Goal: Information Seeking & Learning: Learn about a topic

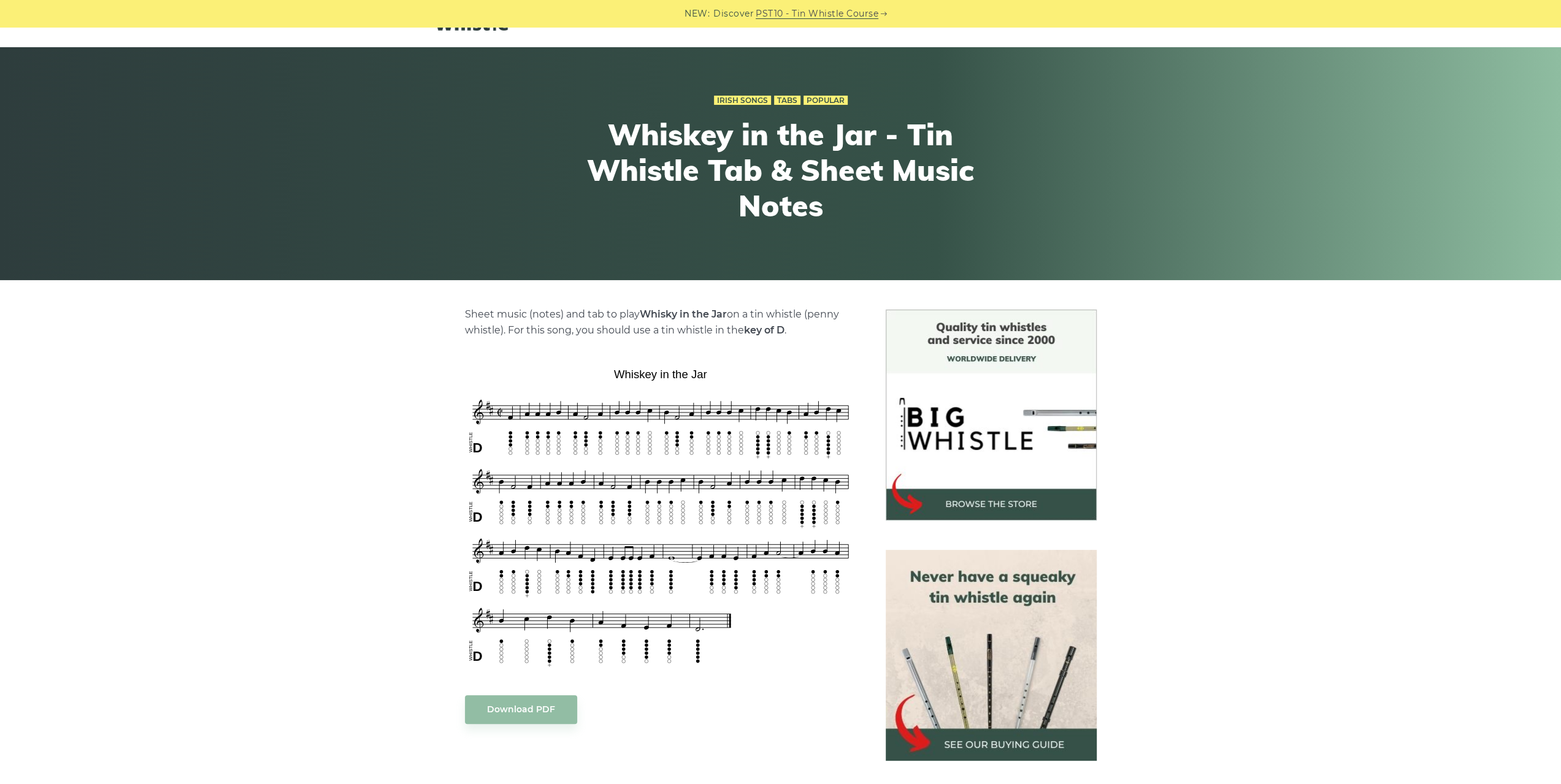
scroll to position [61, 0]
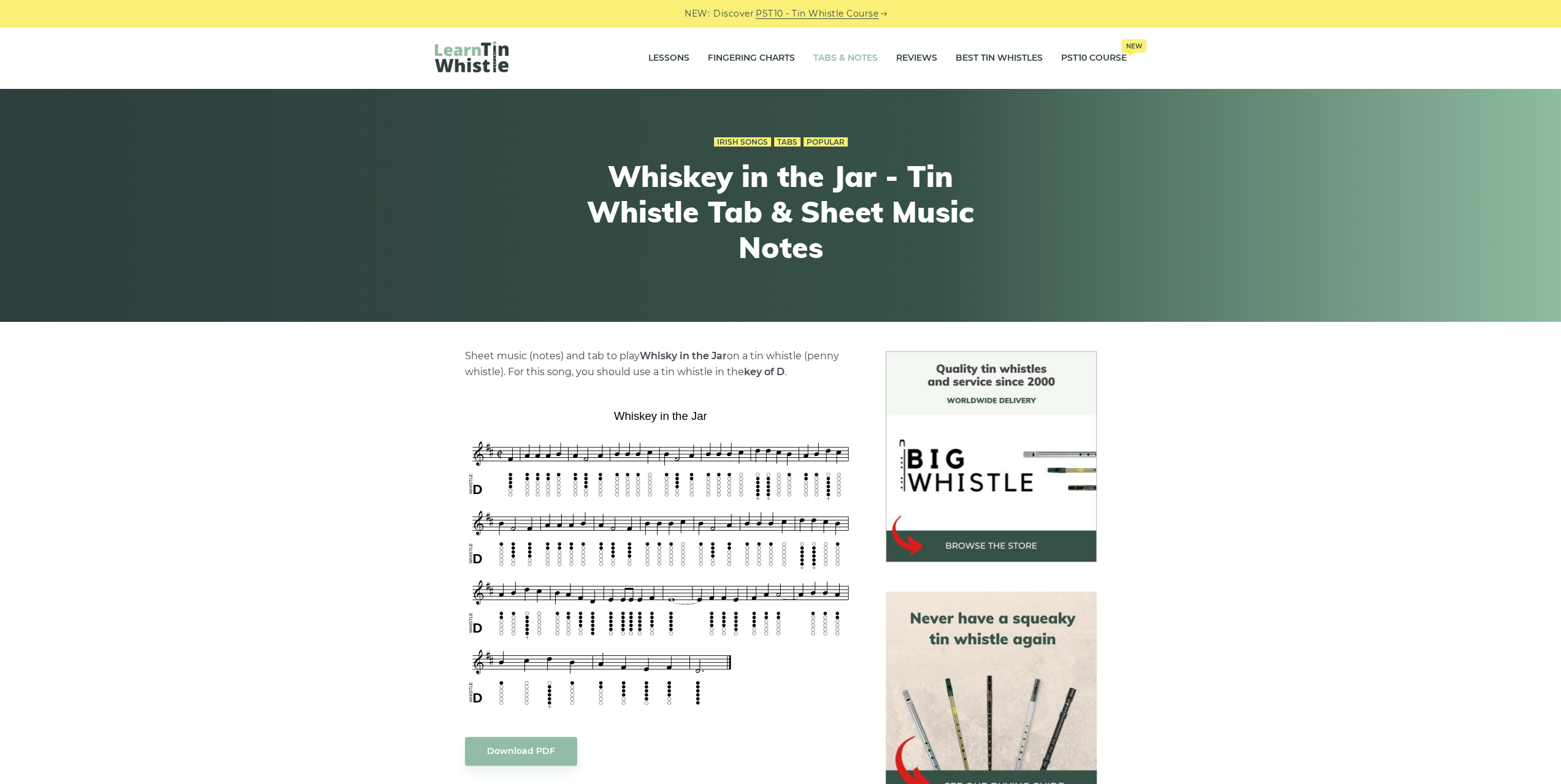
click at [853, 58] on link "Tabs & Notes" at bounding box center [845, 58] width 64 height 31
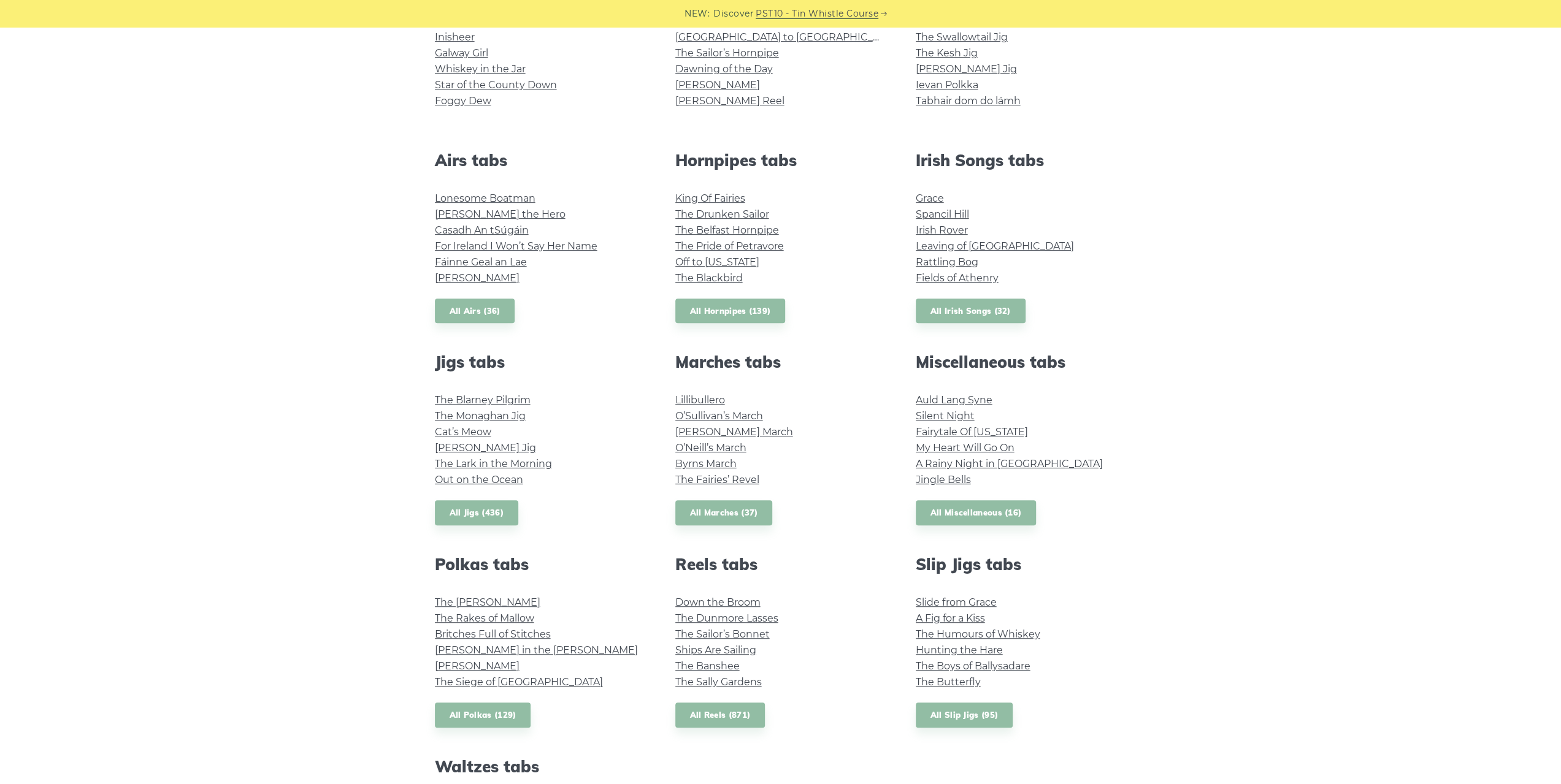
scroll to position [368, 0]
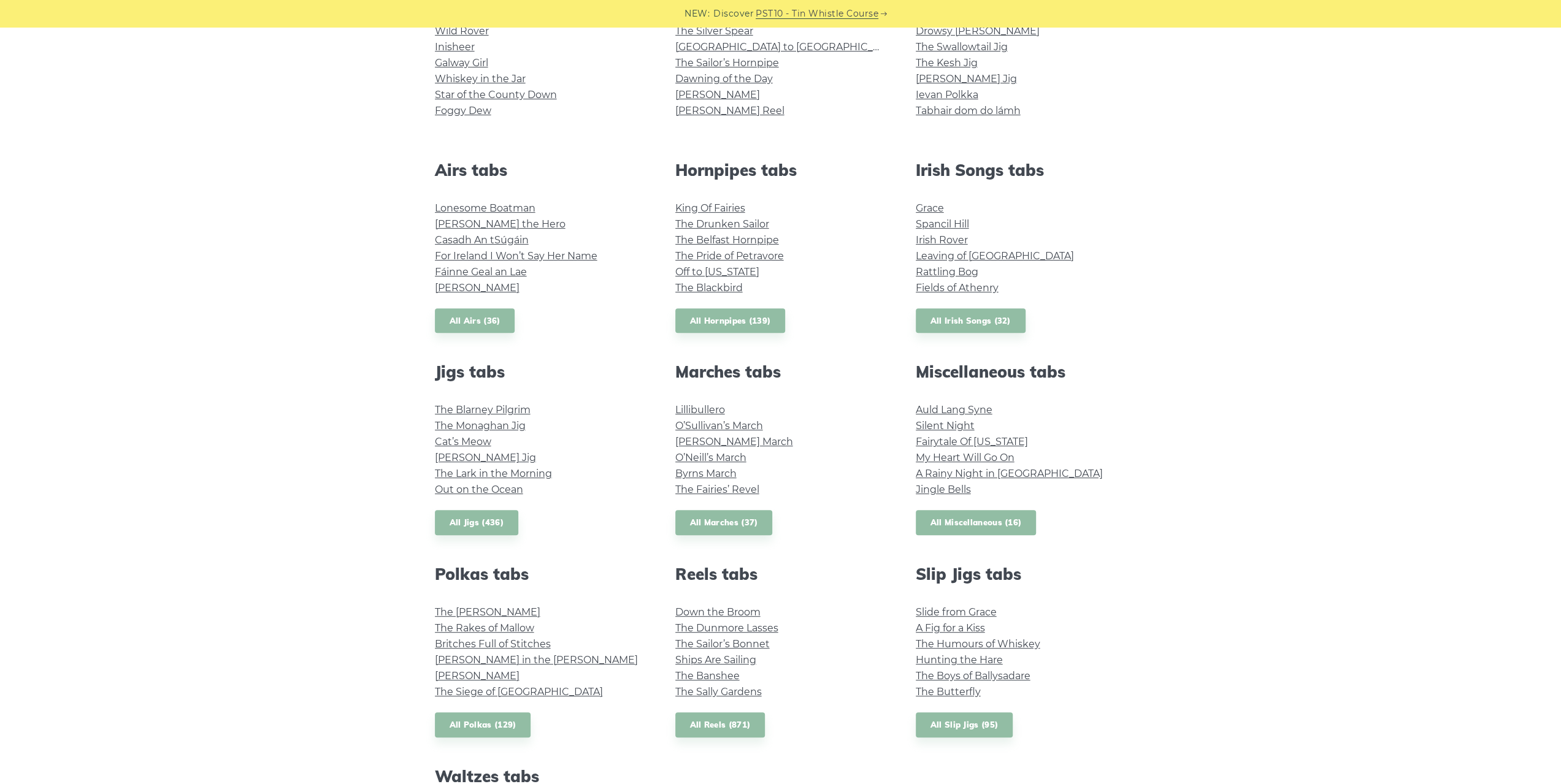
click at [959, 526] on link "All Miscellaneous (16)" at bounding box center [976, 522] width 121 height 25
click at [991, 329] on link "All Irish Songs (32)" at bounding box center [970, 321] width 110 height 25
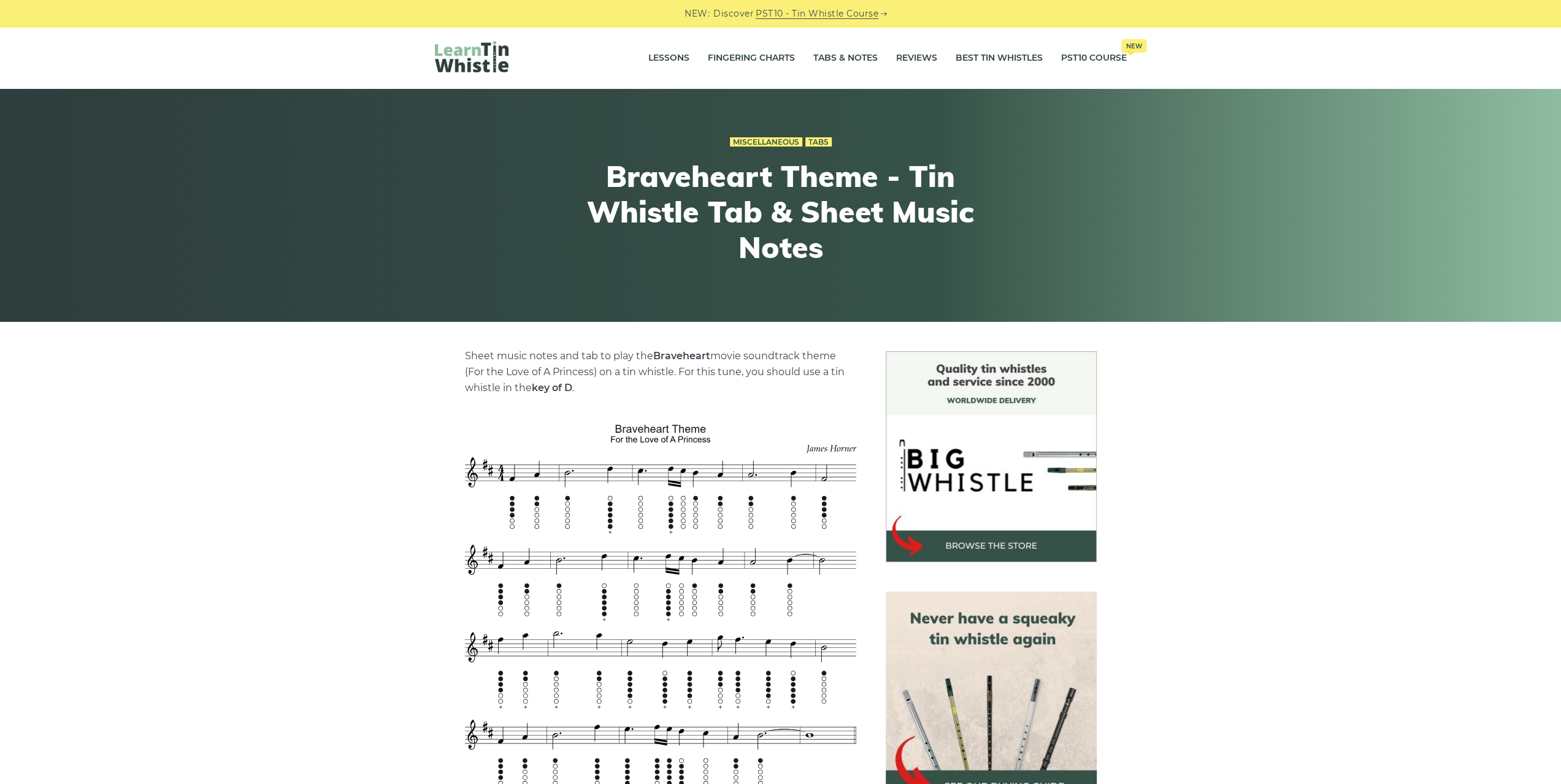
scroll to position [184, 0]
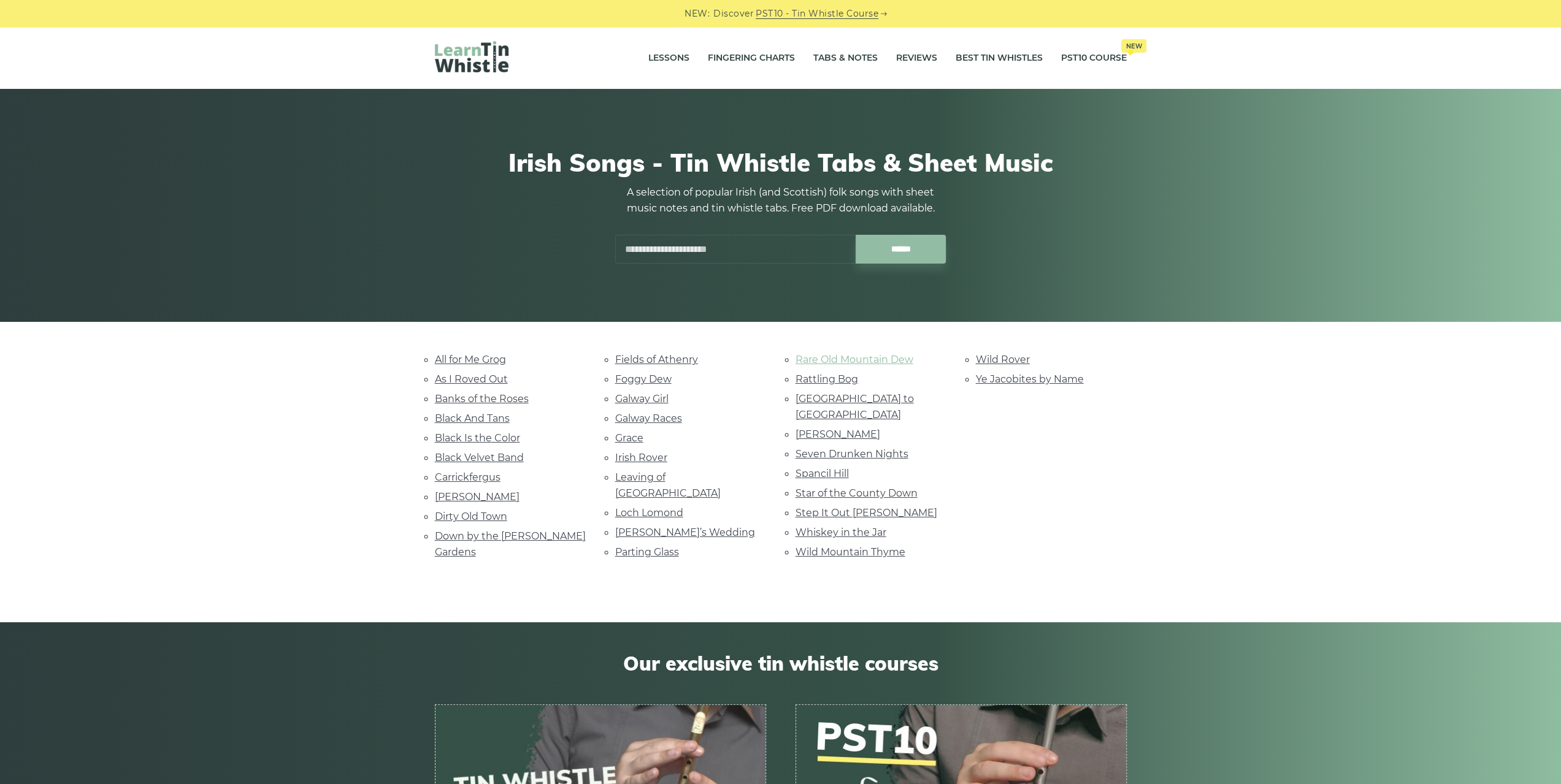
click at [852, 358] on link "Rare Old Mountain Dew" at bounding box center [854, 359] width 118 height 11
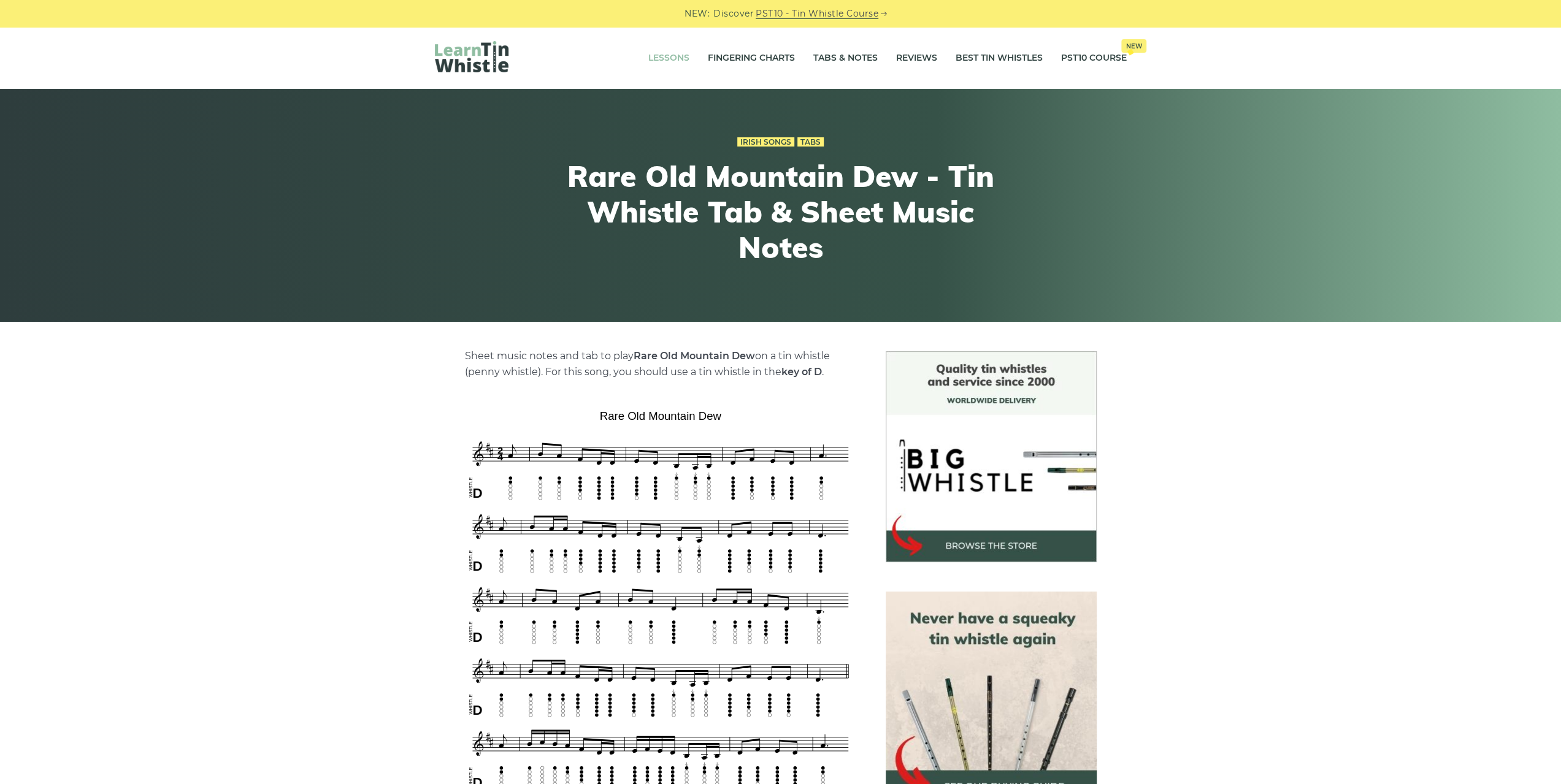
click at [664, 59] on link "Lessons" at bounding box center [669, 58] width 41 height 31
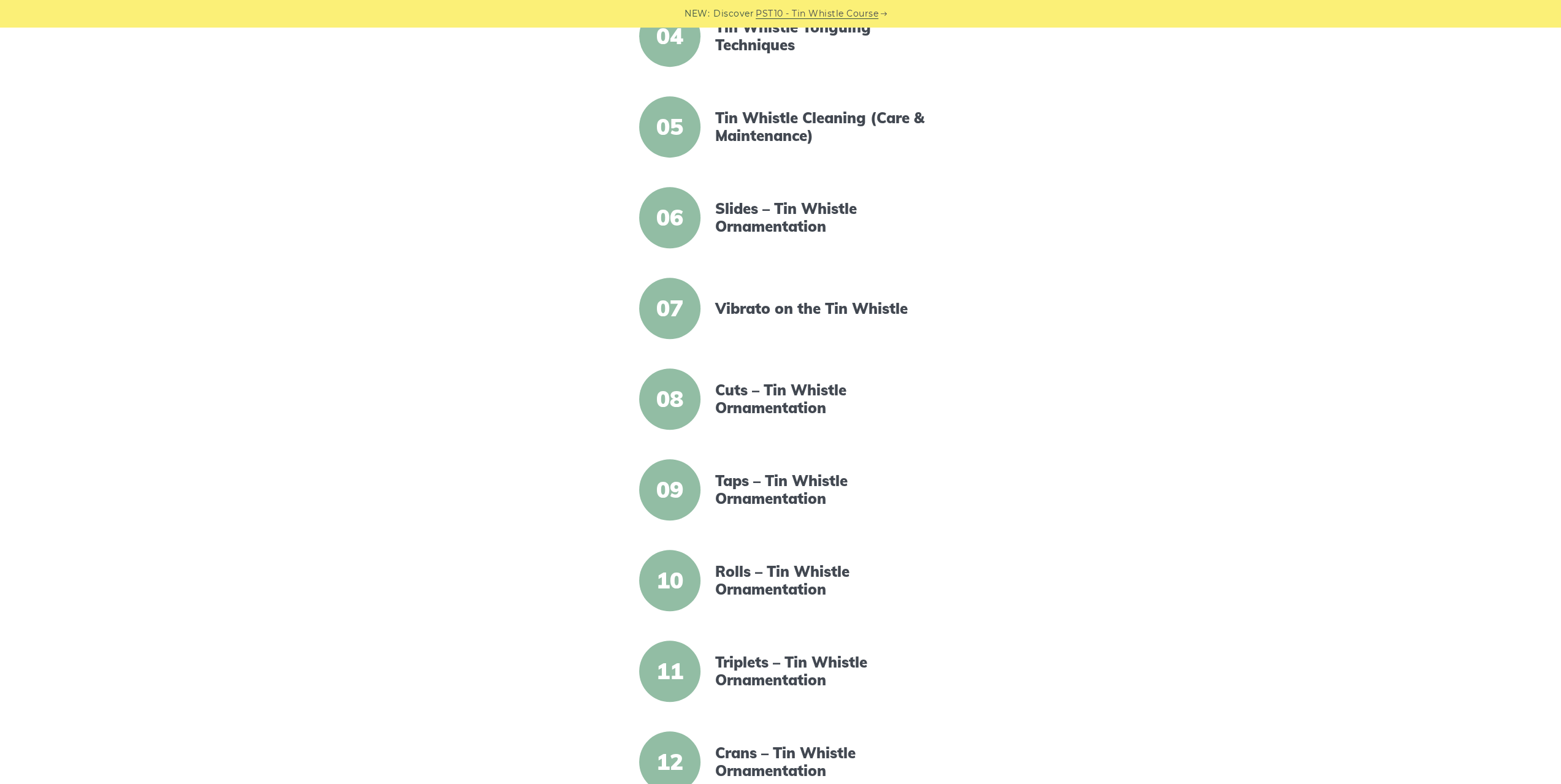
scroll to position [797, 0]
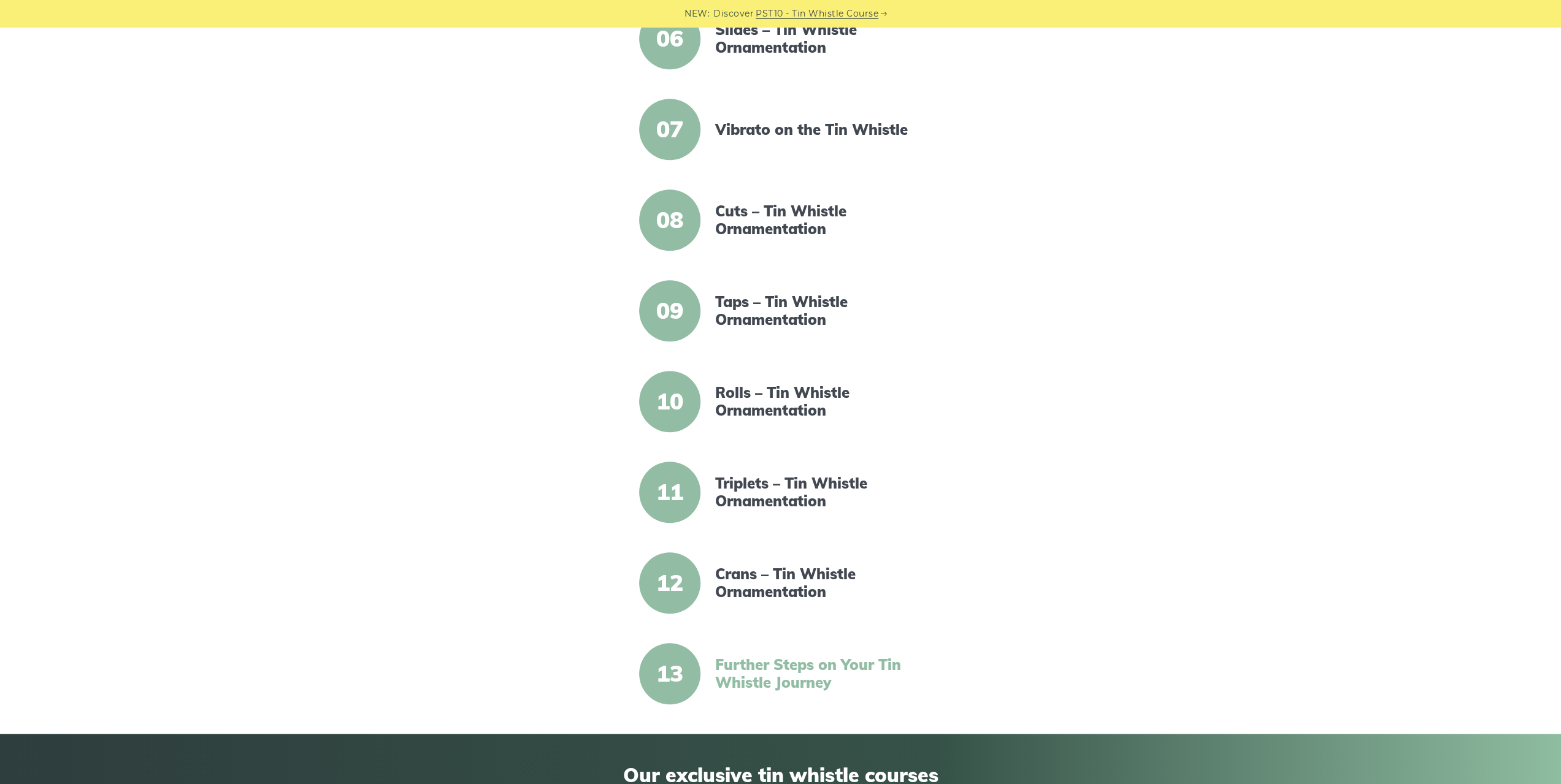
click at [795, 676] on link "Further Steps on Your Tin Whistle Journey" at bounding box center [820, 673] width 211 height 35
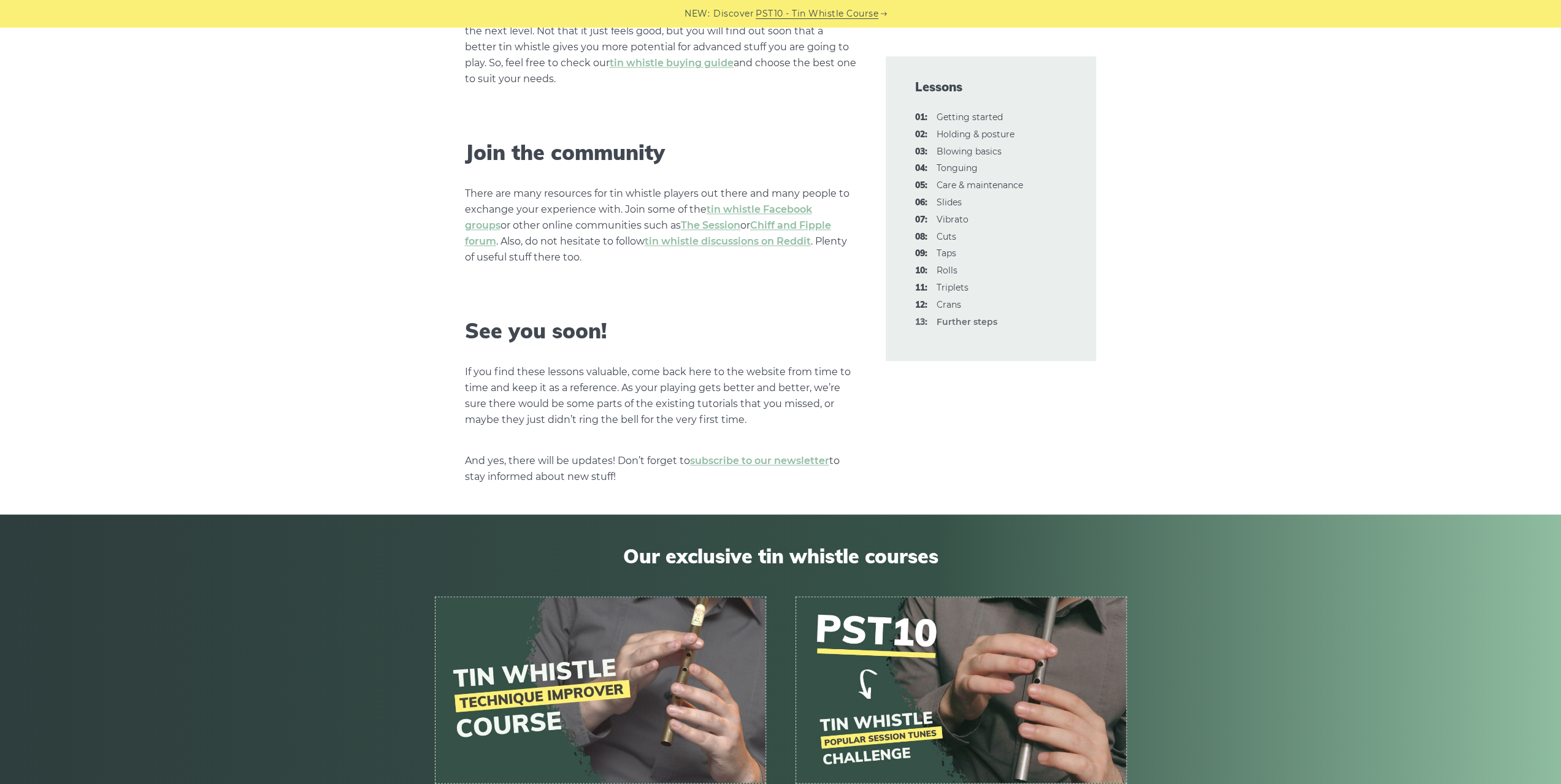
scroll to position [1901, 0]
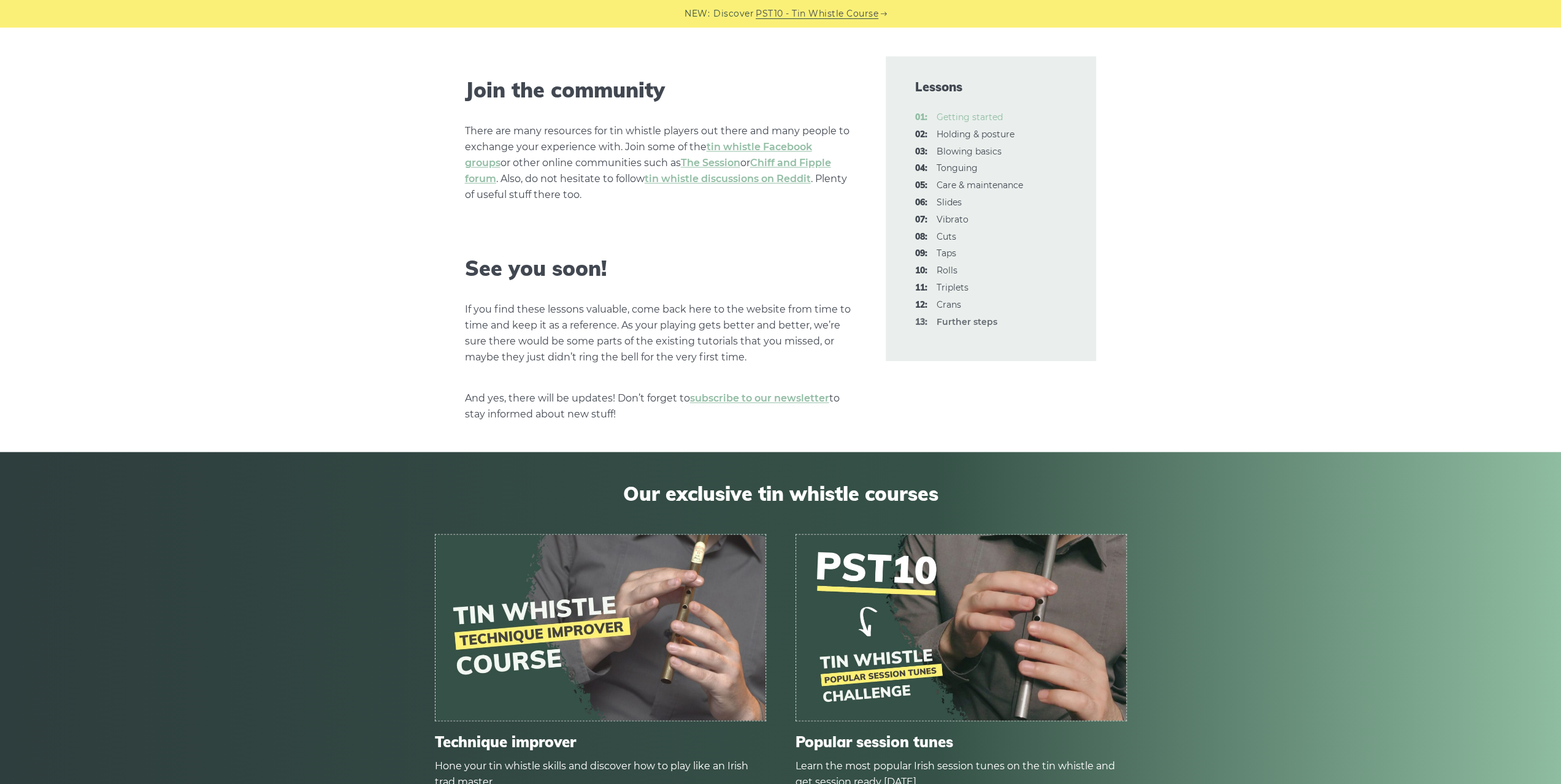
click at [944, 121] on link "01: Getting started" at bounding box center [970, 117] width 66 height 11
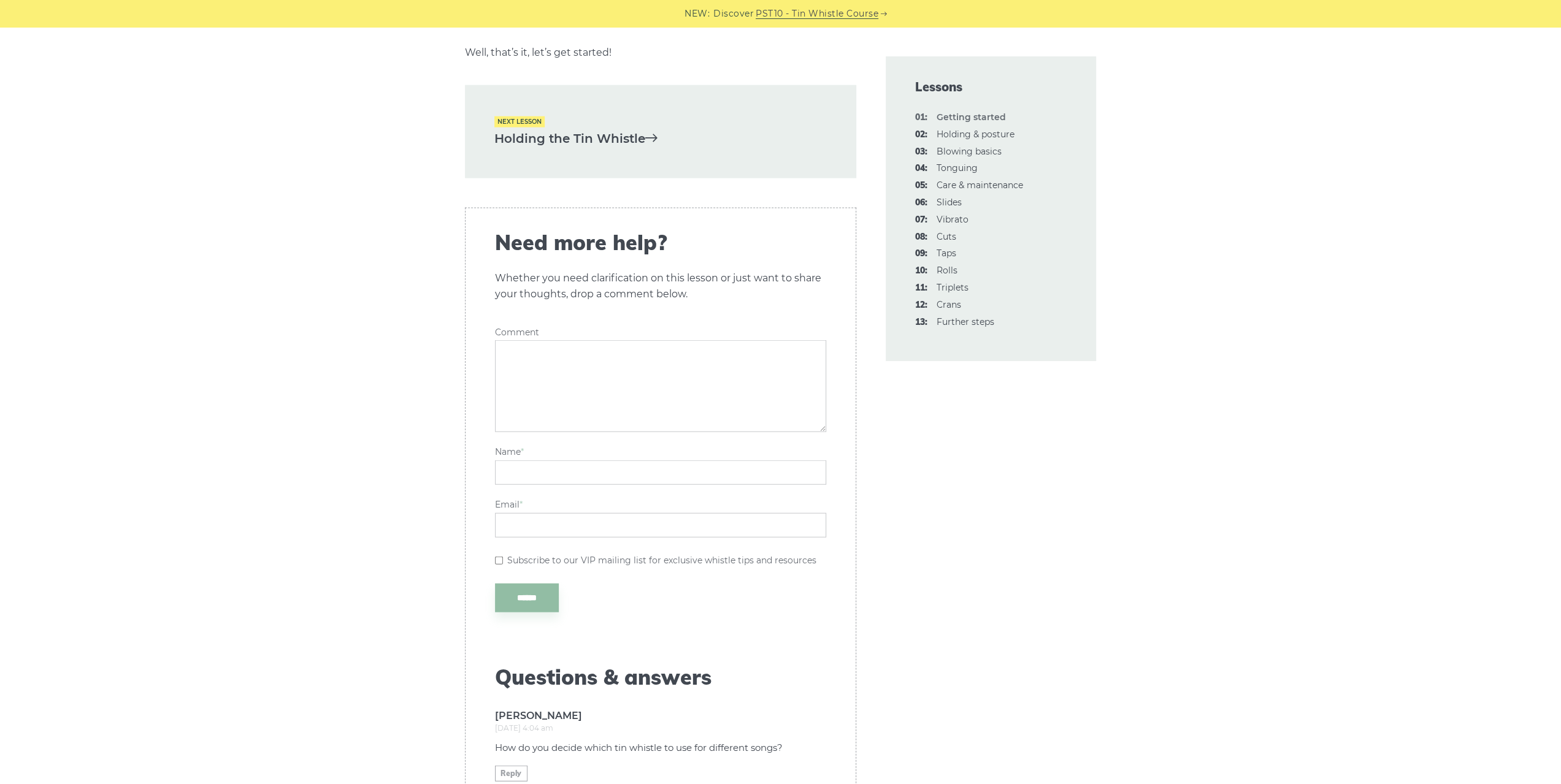
scroll to position [2698, 0]
click at [1005, 132] on link "02: Holding & posture" at bounding box center [975, 134] width 78 height 11
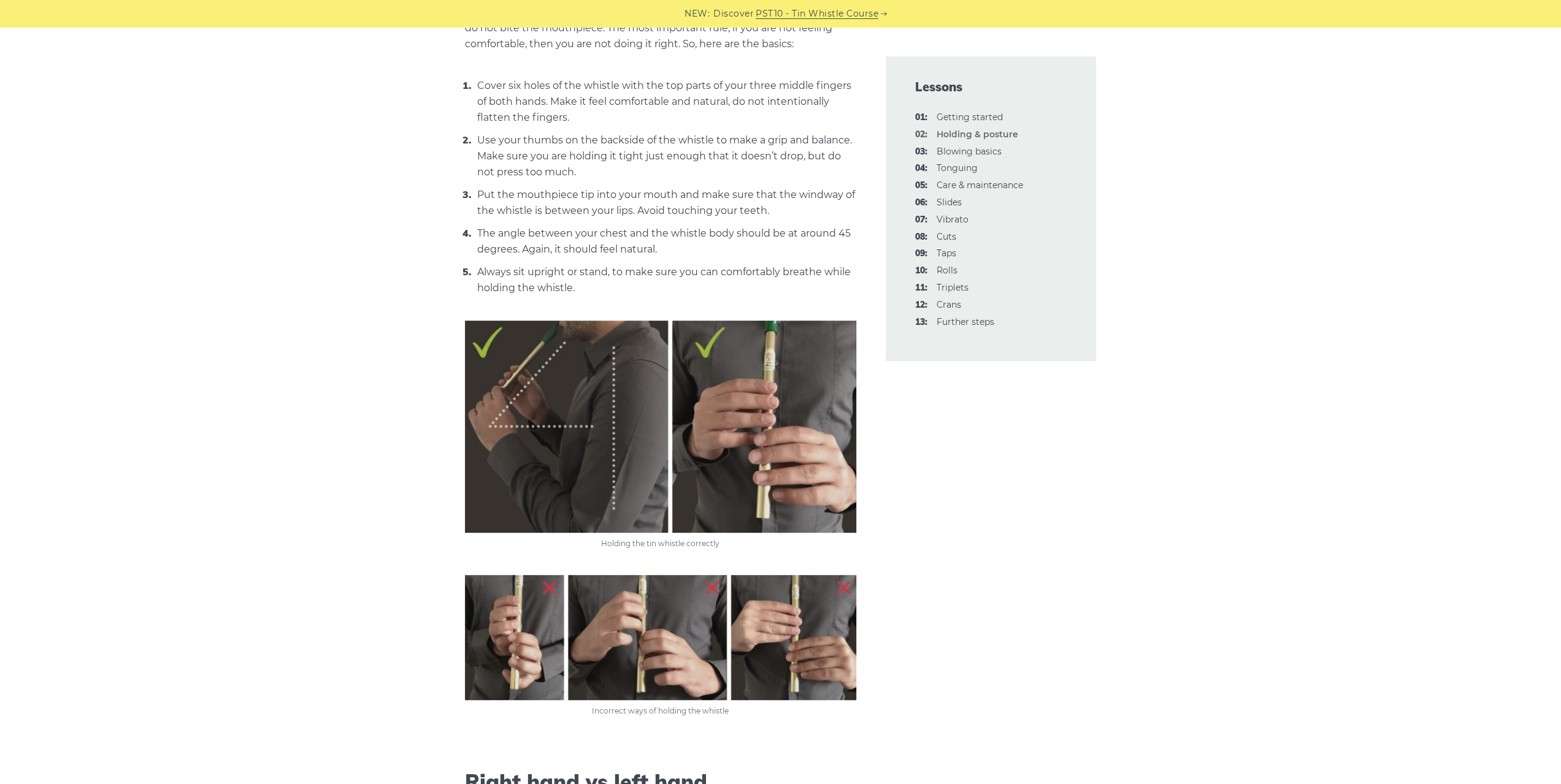
scroll to position [552, 0]
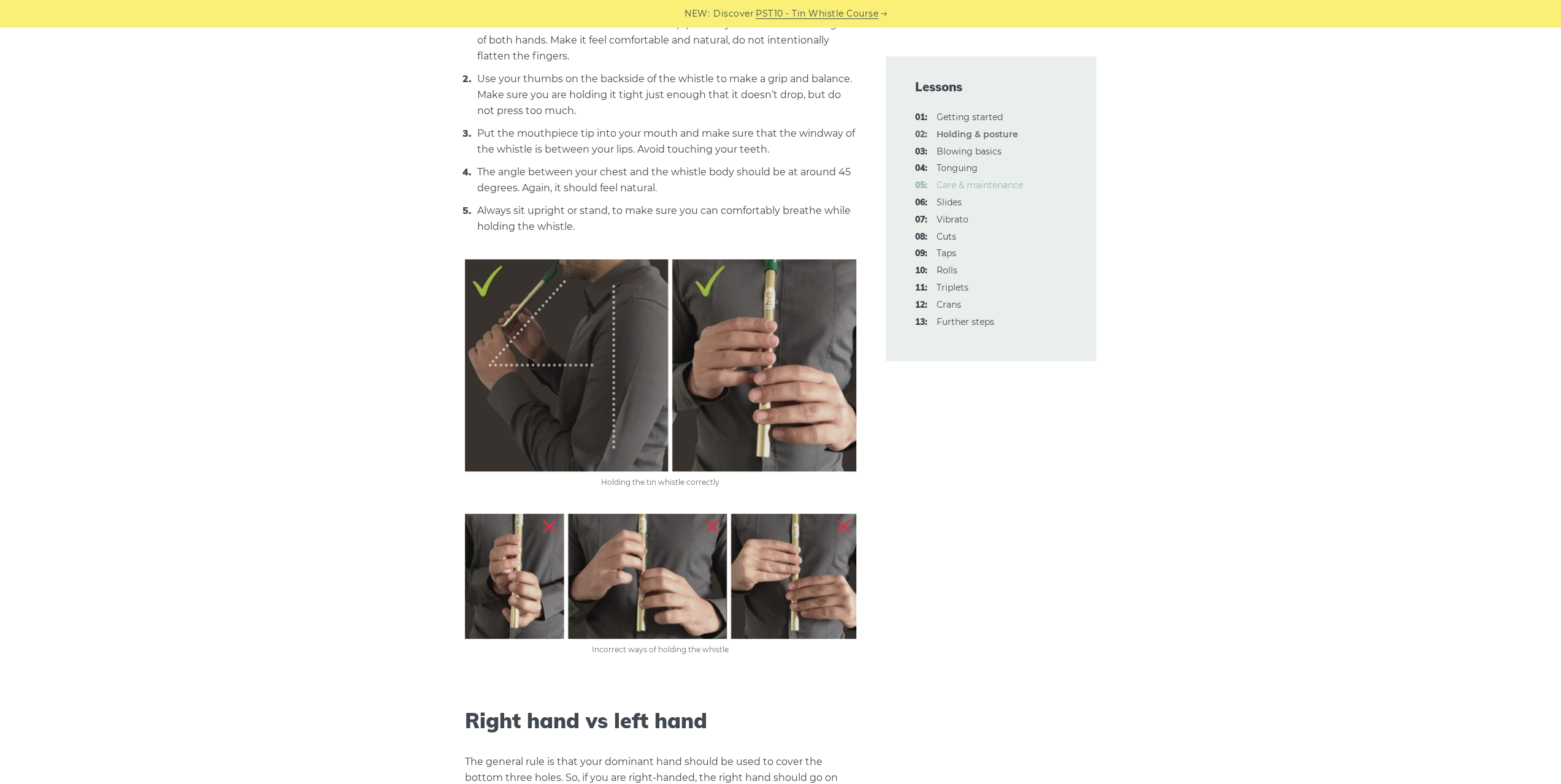
click at [994, 182] on link "05: Care & maintenance" at bounding box center [979, 185] width 87 height 11
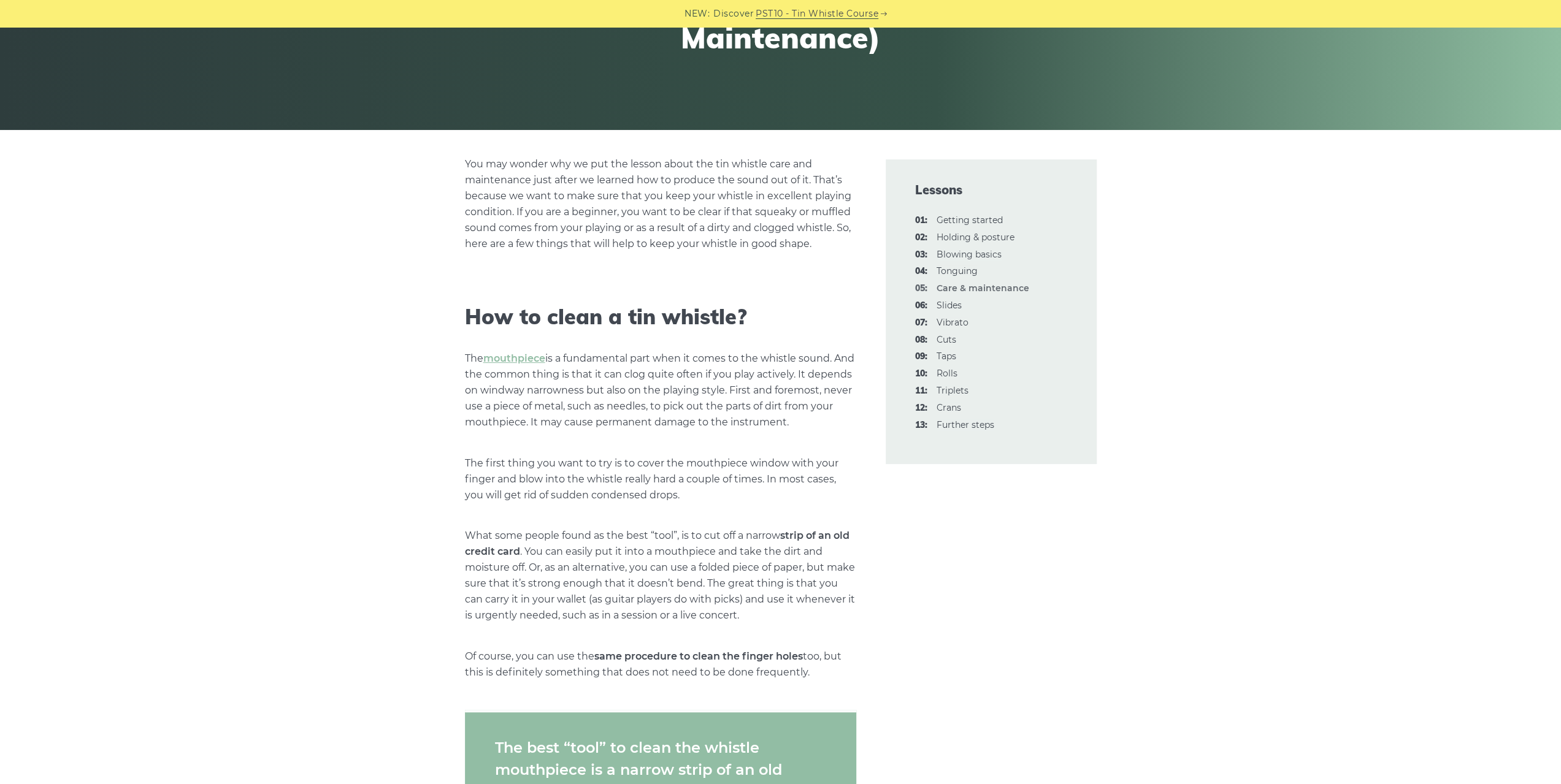
scroll to position [246, 0]
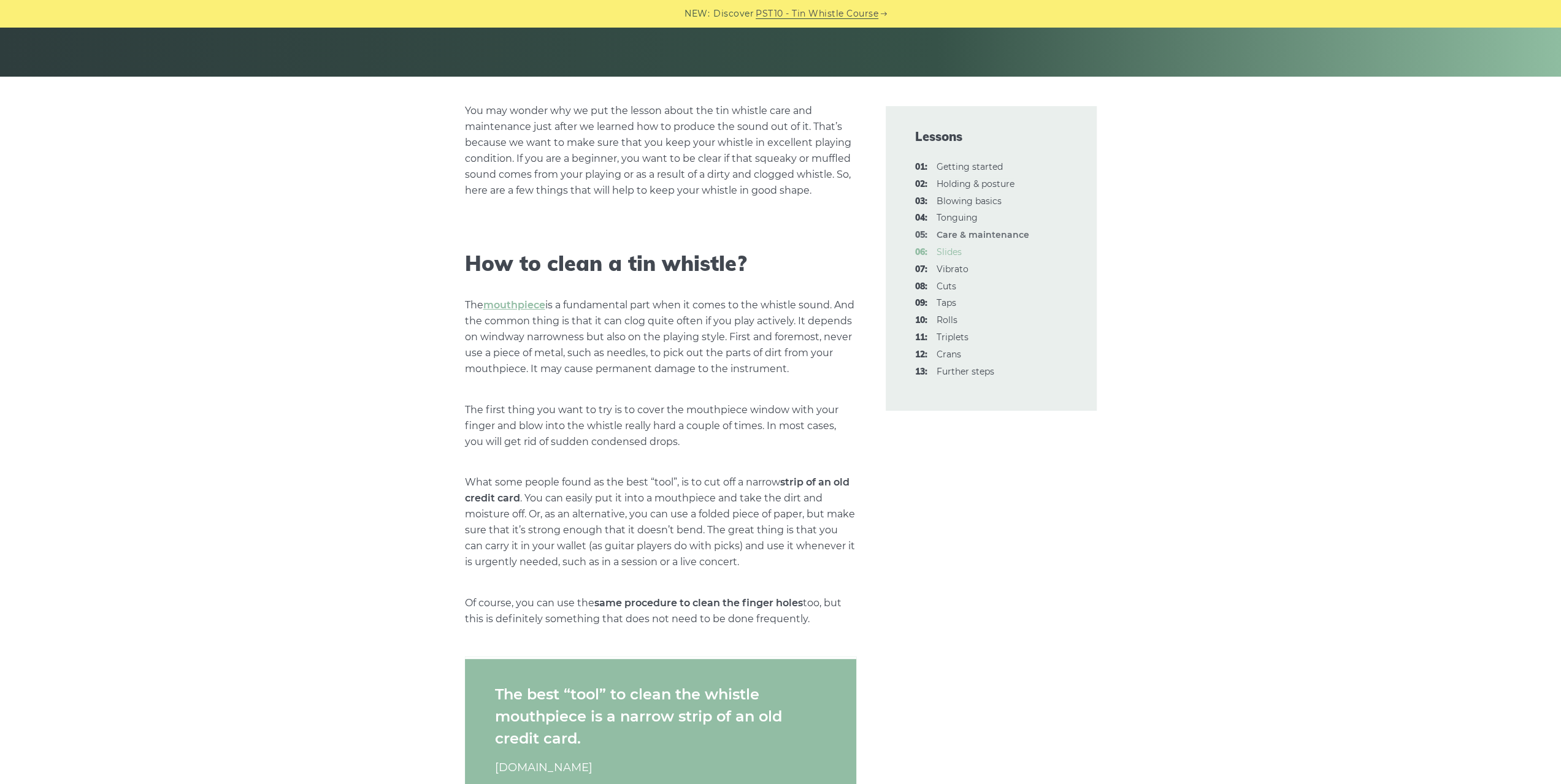
click at [955, 252] on link "06: Slides" at bounding box center [949, 252] width 25 height 11
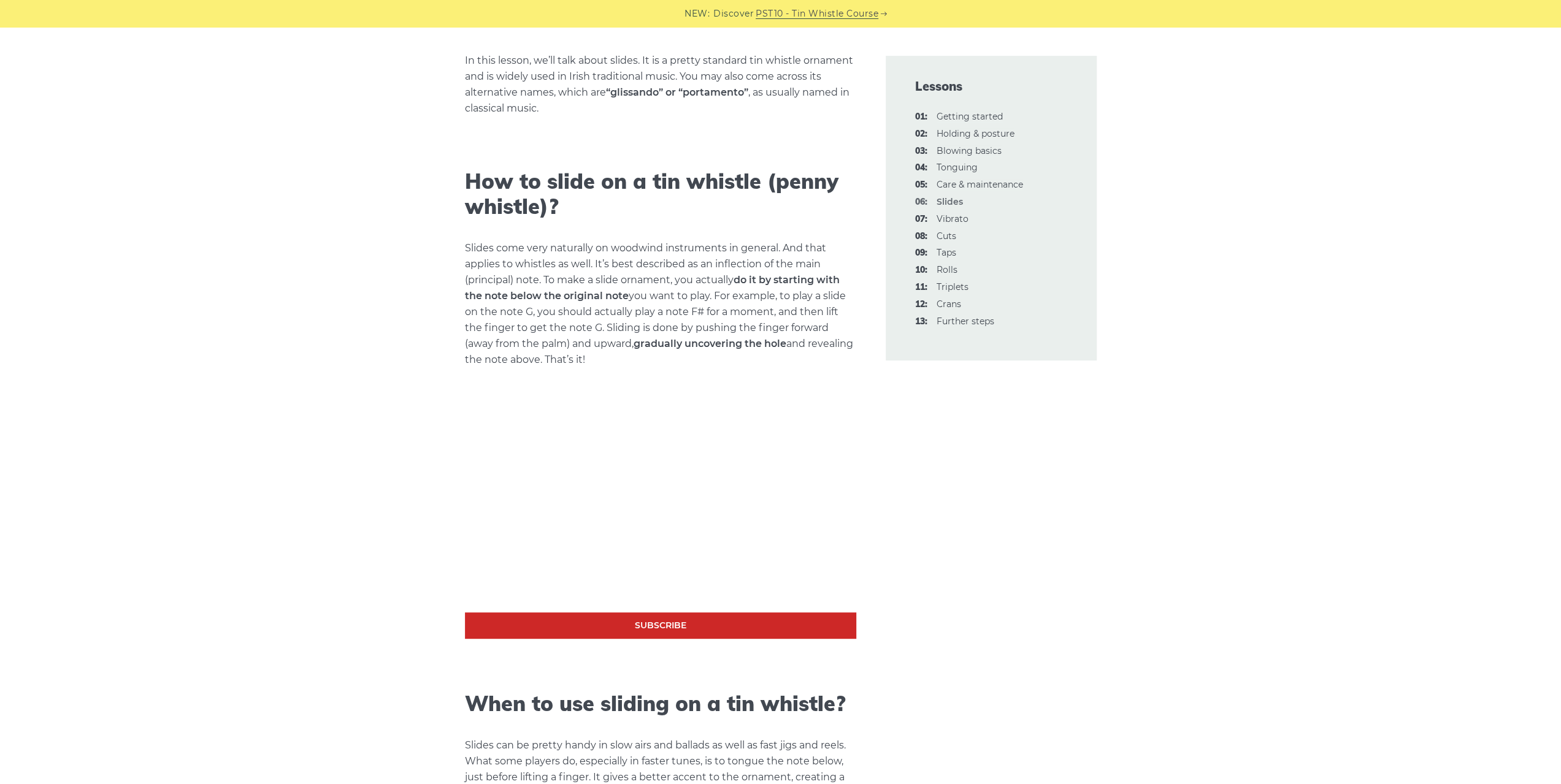
scroll to position [307, 0]
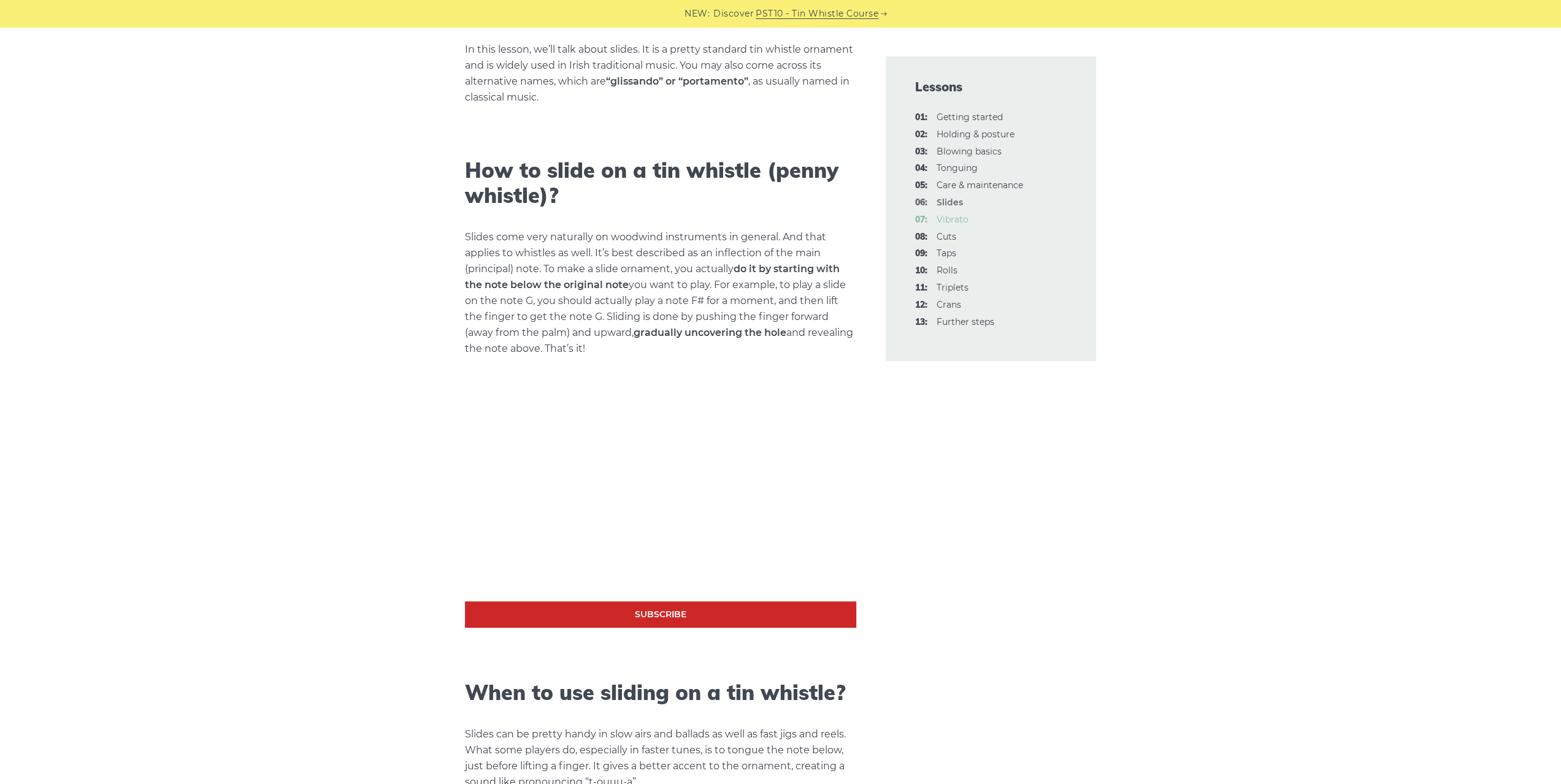
click at [955, 221] on link "07: Vibrato" at bounding box center [952, 219] width 32 height 11
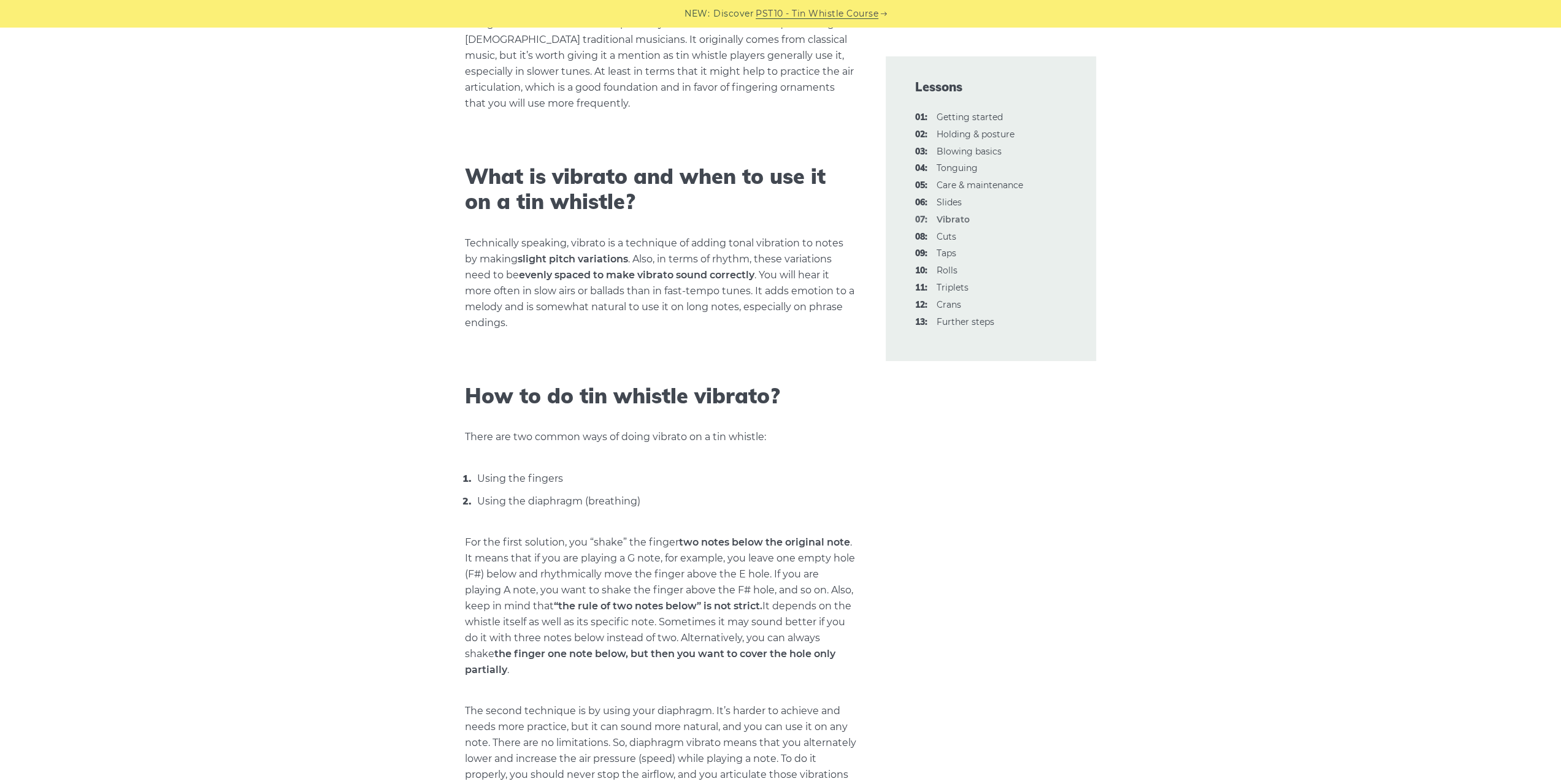
scroll to position [307, 0]
